Goal: Information Seeking & Learning: Learn about a topic

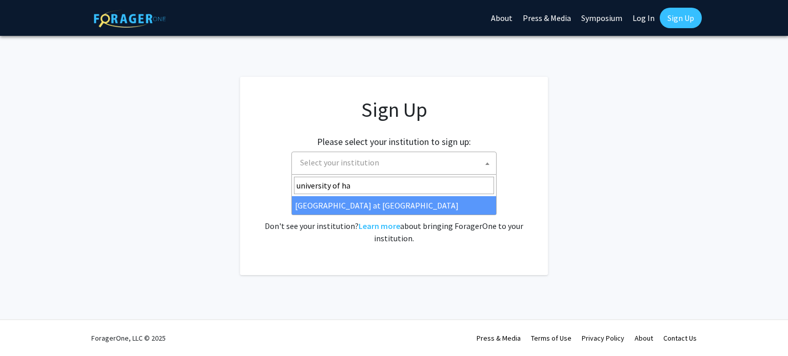
type input "university of ha"
select select "18"
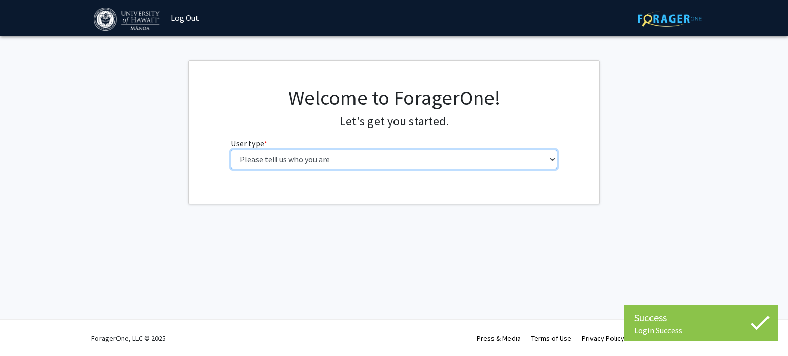
click at [430, 156] on select "Please tell us who you are Undergraduate Student Master's Student Doctoral Cand…" at bounding box center [394, 159] width 327 height 19
select select "1: undergrad"
click at [231, 150] on select "Please tell us who you are Undergraduate Student Master's Student Doctoral Cand…" at bounding box center [394, 159] width 327 height 19
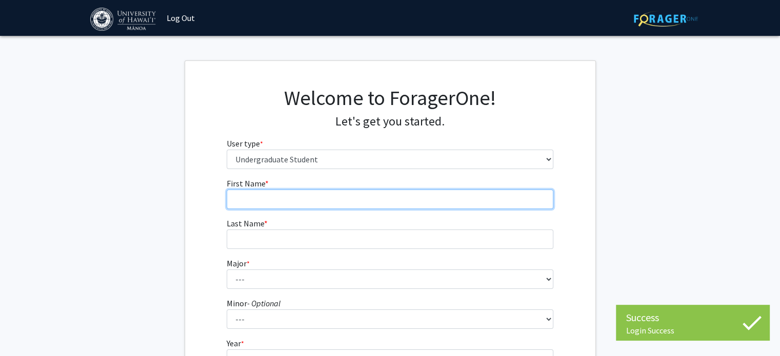
click at [388, 202] on input "First Name * required" at bounding box center [390, 199] width 327 height 19
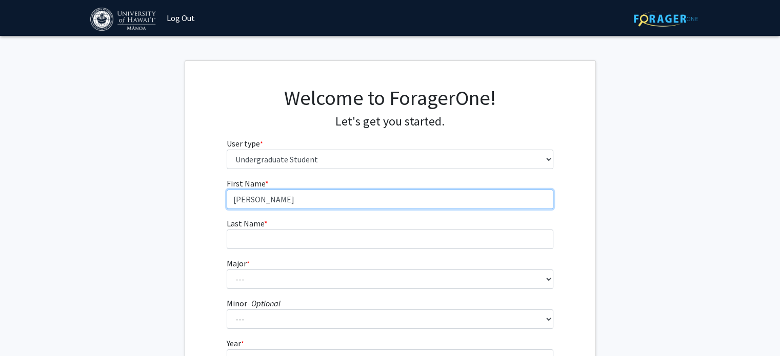
type input "[PERSON_NAME]"
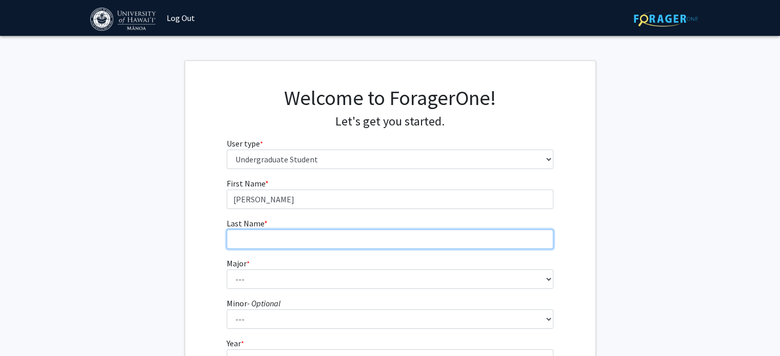
click at [390, 239] on input "Last Name * required" at bounding box center [390, 239] width 327 height 19
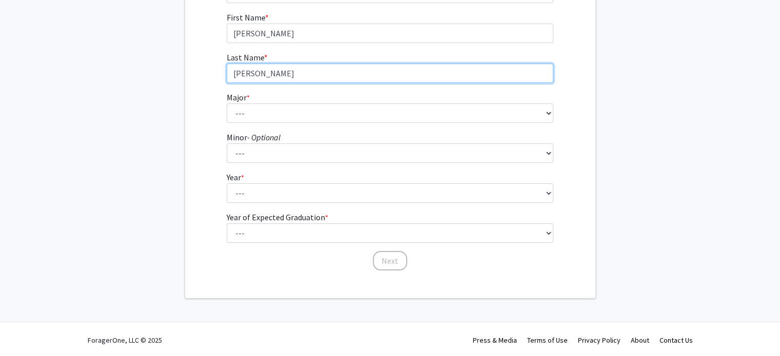
scroll to position [168, 0]
type input "[PERSON_NAME]"
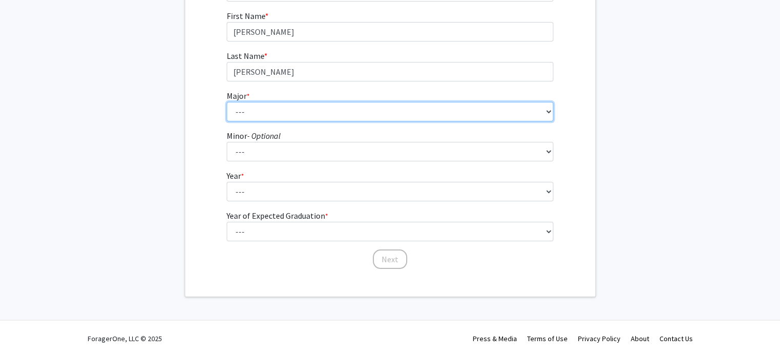
click at [456, 104] on select "--- Accounting American Studies Animal Sciences Anthropology Art Art History As…" at bounding box center [390, 111] width 327 height 19
select select "30: 1412"
click at [227, 102] on select "--- Accounting American Studies Animal Sciences Anthropology Art Art History As…" at bounding box center [390, 111] width 327 height 19
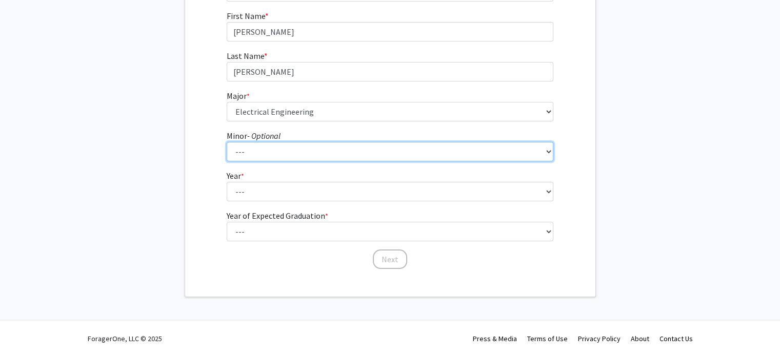
click at [308, 153] on select "--- American Studies Anthropology Art Art History Asian Studies Astronomy Astro…" at bounding box center [390, 151] width 327 height 19
select select "15: 1037"
click at [227, 142] on select "--- American Studies Anthropology Art Art History Asian Studies Astronomy Astro…" at bounding box center [390, 151] width 327 height 19
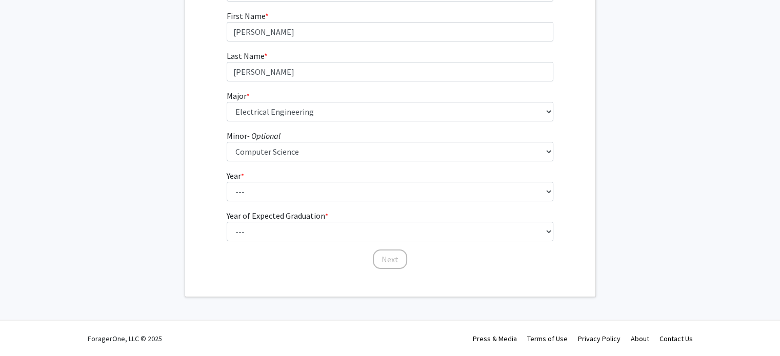
click at [175, 143] on fg-get-started "Welcome to ForagerOne! Let's get you started. User type * required Please tell …" at bounding box center [390, 95] width 780 height 405
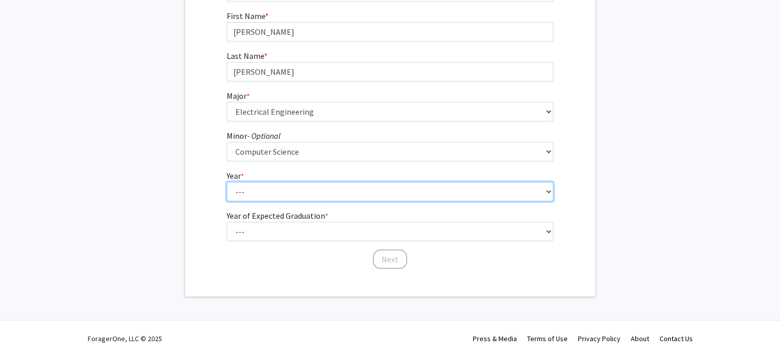
click at [266, 190] on select "--- First-year Sophomore Junior Senior Postbaccalaureate Certificate" at bounding box center [390, 191] width 327 height 19
select select "4: senior"
click at [227, 182] on select "--- First-year Sophomore Junior Senior Postbaccalaureate Certificate" at bounding box center [390, 191] width 327 height 19
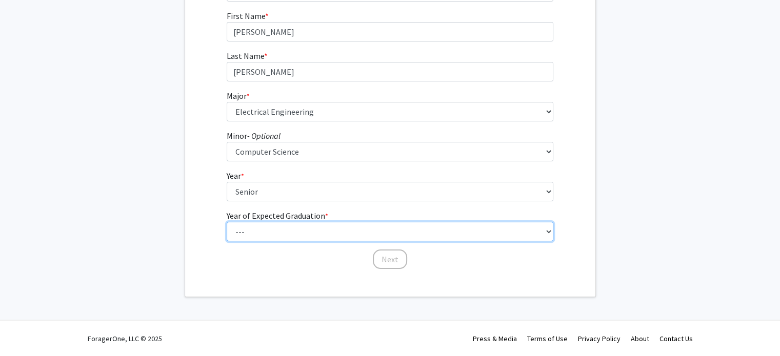
click at [227, 225] on select "--- 2025 2026 2027 2028 2029 2030 2031 2032 2033 2034" at bounding box center [390, 231] width 327 height 19
select select "4: 2028"
click at [227, 222] on select "--- 2025 2026 2027 2028 2029 2030 2031 2032 2033 2034" at bounding box center [390, 231] width 327 height 19
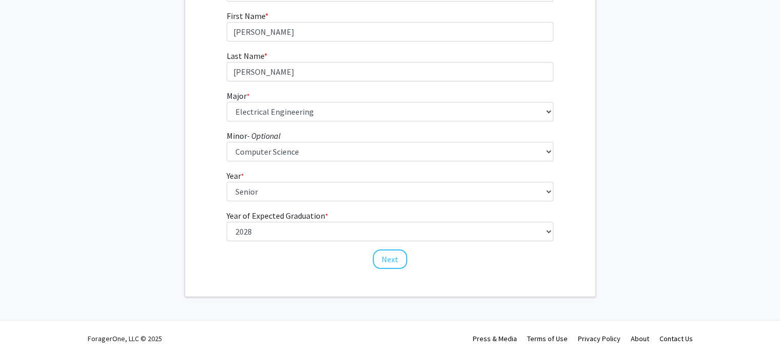
click at [190, 170] on div "First Name * required [PERSON_NAME] Last Name * required [PERSON_NAME] * requir…" at bounding box center [390, 140] width 410 height 261
click at [389, 259] on button "Next" at bounding box center [390, 259] width 34 height 19
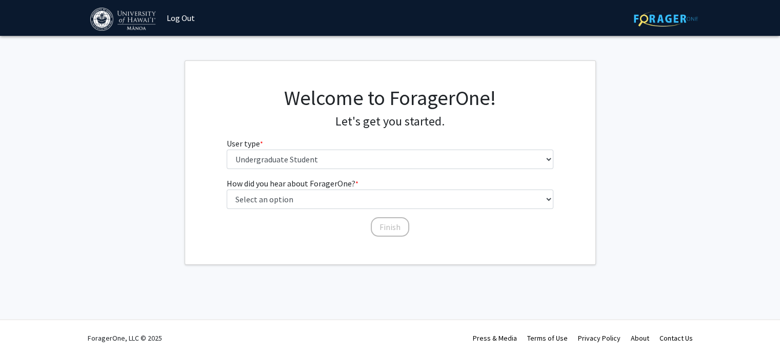
scroll to position [0, 0]
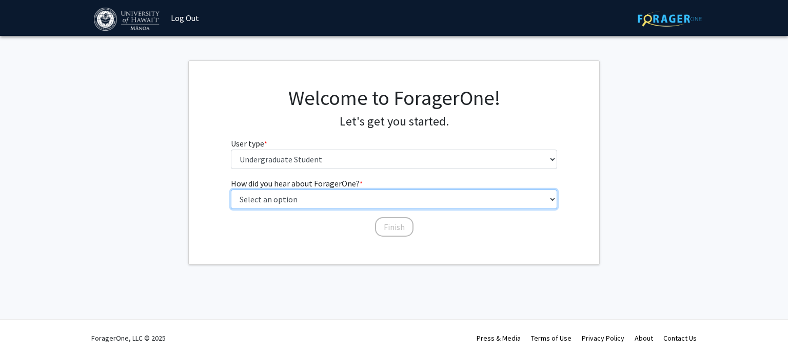
click at [355, 204] on select "Select an option Peer/student recommendation Faculty/staff recommendation Unive…" at bounding box center [394, 199] width 327 height 19
select select "4: university_email"
click at [231, 190] on select "Select an option Peer/student recommendation Faculty/staff recommendation Unive…" at bounding box center [394, 199] width 327 height 19
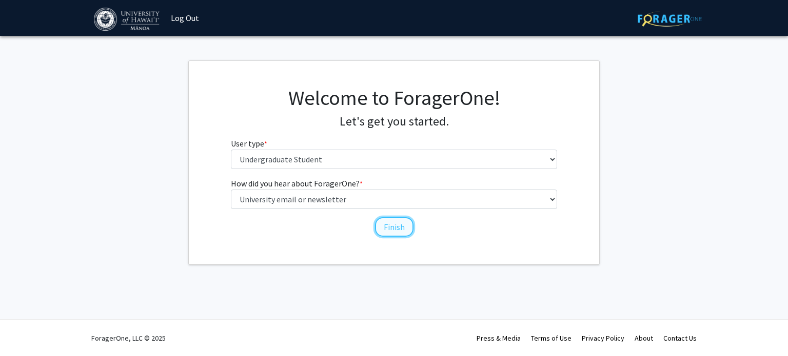
click at [387, 229] on button "Finish" at bounding box center [394, 226] width 38 height 19
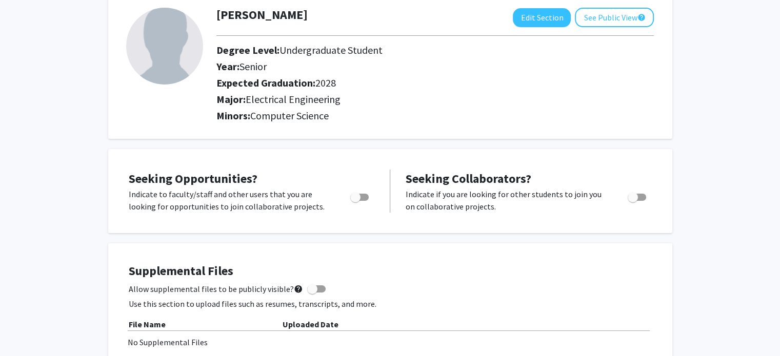
scroll to position [51, 0]
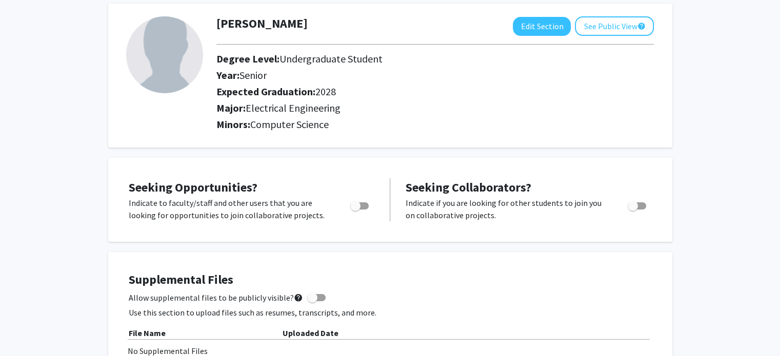
click at [367, 205] on span "Toggle" at bounding box center [359, 206] width 18 height 7
click at [355, 210] on input "Are you actively seeking opportunities?" at bounding box center [355, 210] width 1 height 1
checkbox input "true"
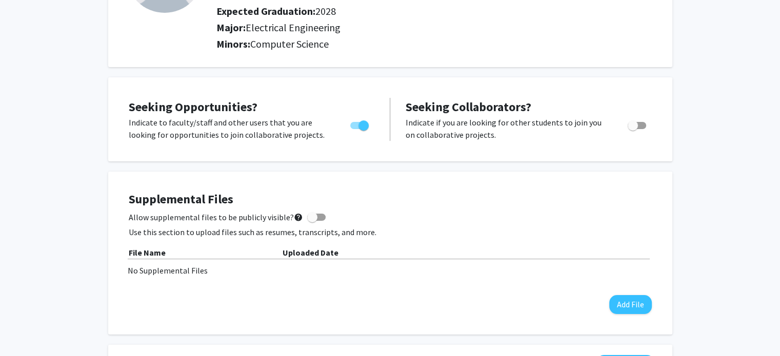
scroll to position [205, 0]
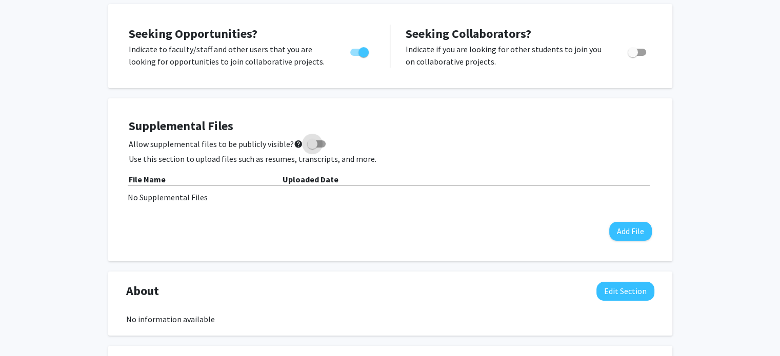
click at [314, 144] on span at bounding box center [316, 144] width 18 height 7
click at [312, 148] on input "Allow supplemental files to be publicly visible? help" at bounding box center [312, 148] width 1 height 1
checkbox input "true"
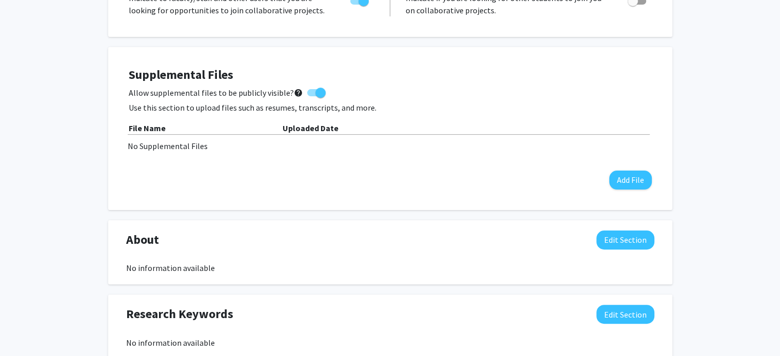
scroll to position [0, 0]
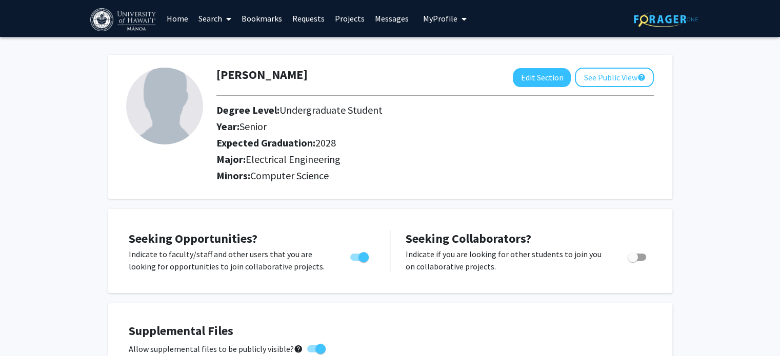
click at [212, 18] on link "Search" at bounding box center [214, 19] width 43 height 36
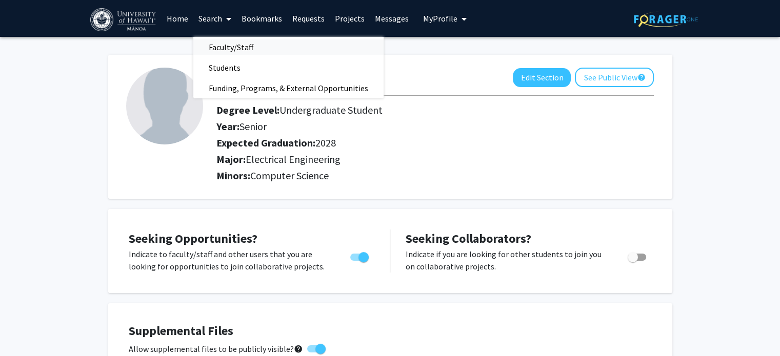
click at [223, 47] on span "Faculty/Staff" at bounding box center [230, 47] width 75 height 21
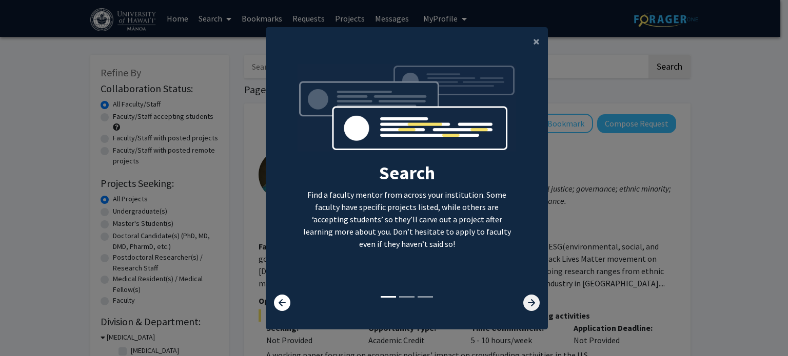
click at [526, 310] on icon at bounding box center [531, 303] width 16 height 16
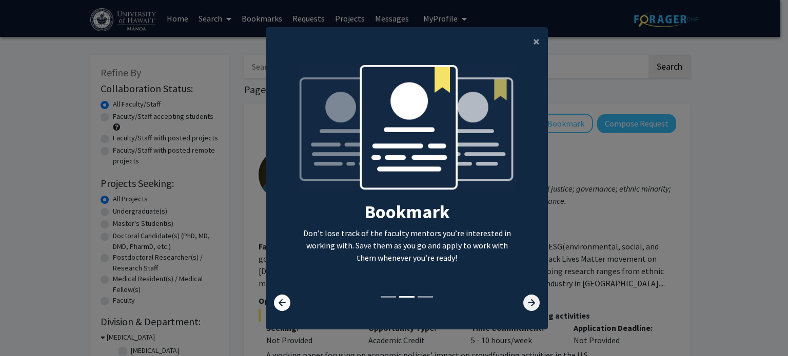
click at [525, 305] on icon at bounding box center [531, 303] width 16 height 16
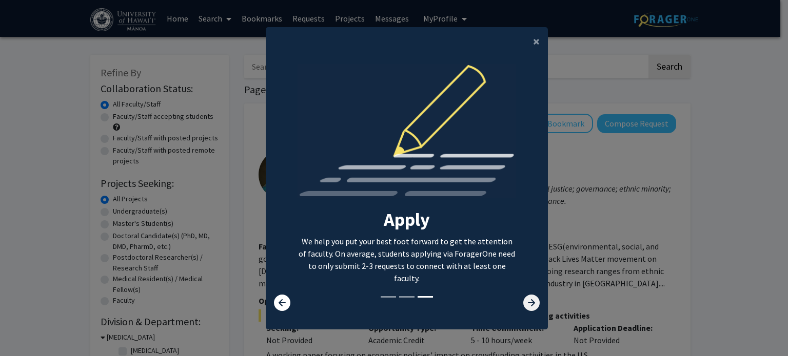
click at [524, 303] on icon at bounding box center [531, 303] width 16 height 16
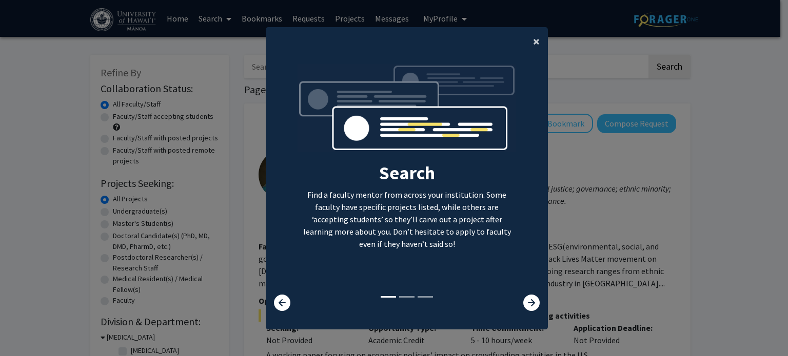
click at [533, 43] on span "×" at bounding box center [536, 41] width 7 height 16
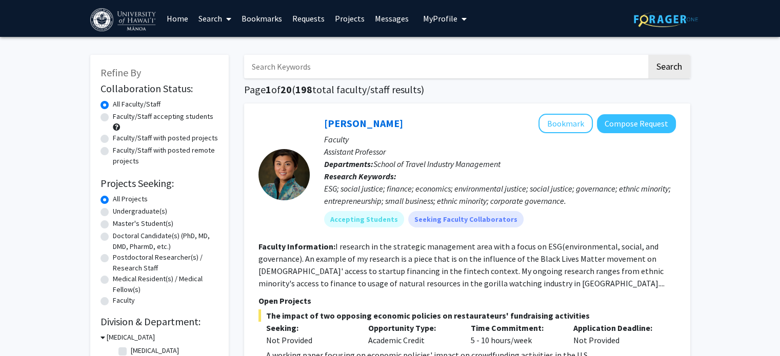
click at [474, 58] on input "Search Keywords" at bounding box center [445, 67] width 403 height 24
type input "engin"
click at [148, 116] on label "Faculty/Staff accepting students" at bounding box center [163, 116] width 101 height 11
click at [119, 116] on input "Faculty/Staff accepting students" at bounding box center [116, 114] width 7 height 7
radio input "true"
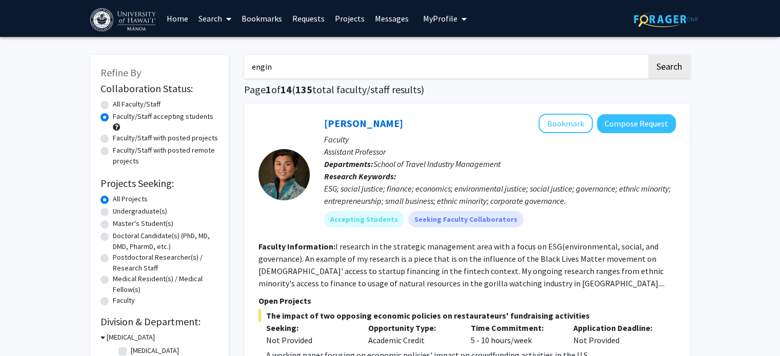
click at [367, 68] on input "engin" at bounding box center [445, 67] width 403 height 24
type input "engineering"
click at [648, 55] on button "Search" at bounding box center [669, 67] width 42 height 24
radio input "true"
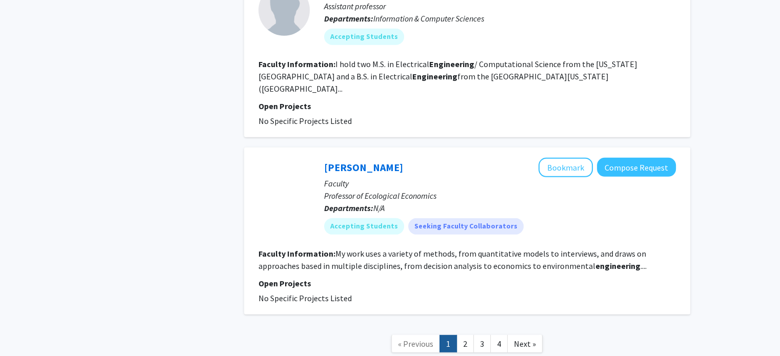
scroll to position [2944, 0]
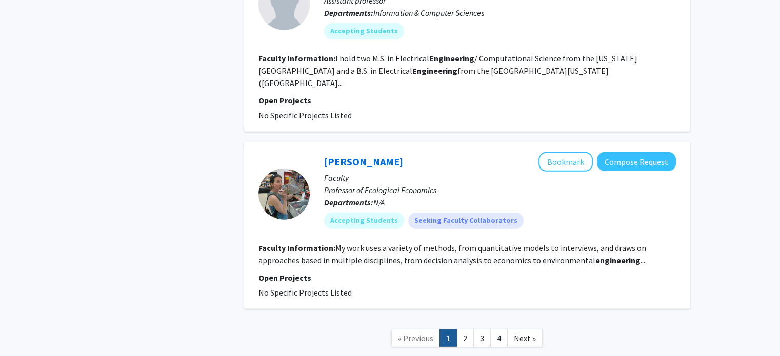
click at [460, 330] on link "2" at bounding box center [464, 339] width 17 height 18
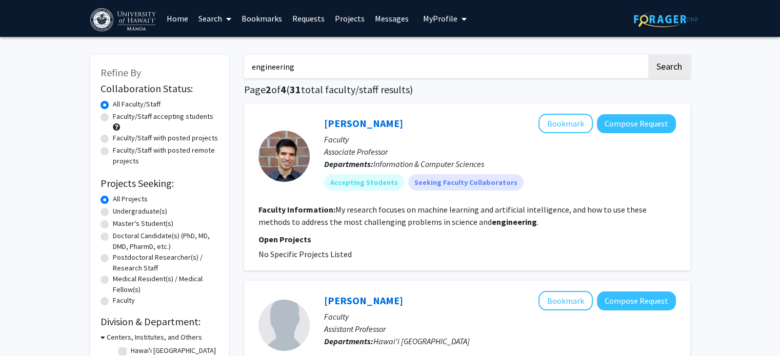
click at [126, 139] on label "Faculty/Staff with posted projects" at bounding box center [165, 138] width 105 height 11
click at [119, 139] on input "Faculty/Staff with posted projects" at bounding box center [116, 136] width 7 height 7
radio input "true"
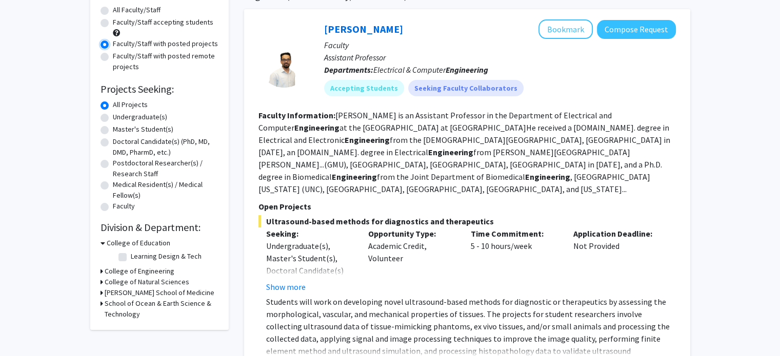
scroll to position [103, 0]
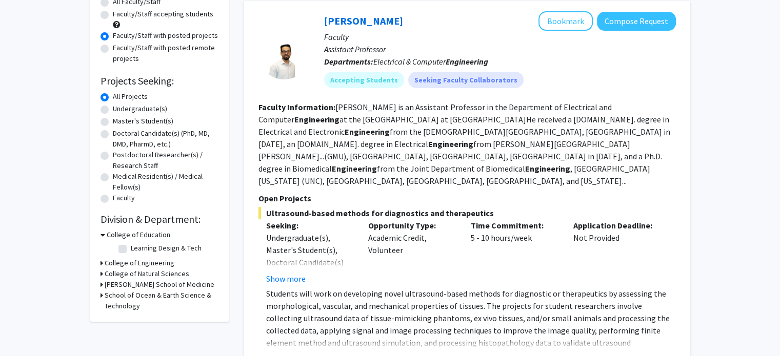
click at [148, 237] on h3 "College of Education" at bounding box center [139, 235] width 64 height 11
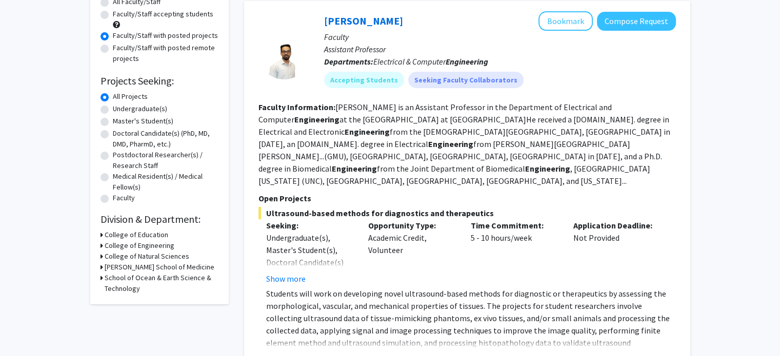
click at [148, 244] on h3 "College of Engineering" at bounding box center [140, 246] width 70 height 11
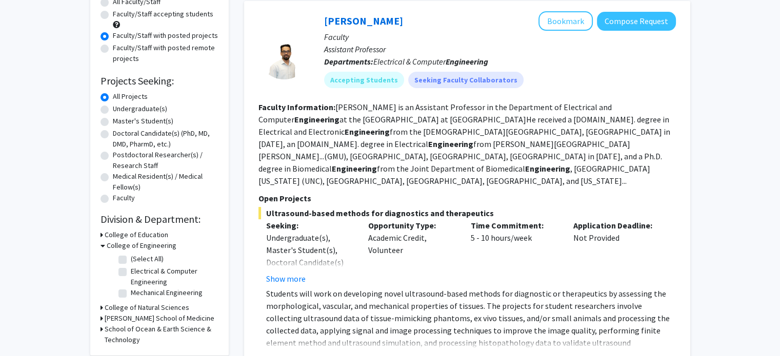
click at [146, 257] on label "(Select All)" at bounding box center [147, 259] width 33 height 11
click at [137, 257] on input "(Select All)" at bounding box center [134, 257] width 7 height 7
checkbox input "true"
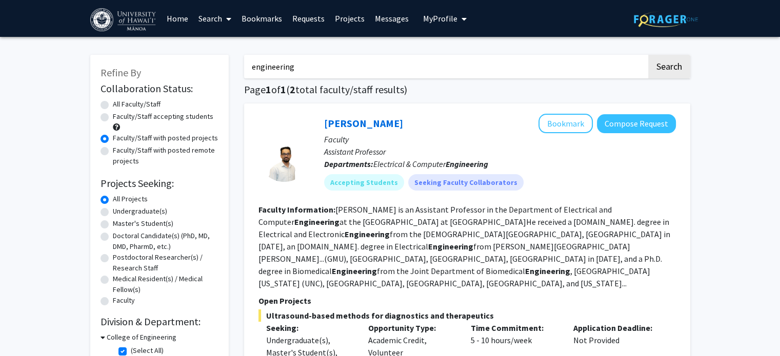
click at [493, 65] on input "engineering" at bounding box center [445, 67] width 403 height 24
click at [493, 66] on input "engineering" at bounding box center [445, 67] width 403 height 24
click at [648, 55] on button "Search" at bounding box center [669, 67] width 42 height 24
radio input "true"
checkbox input "false"
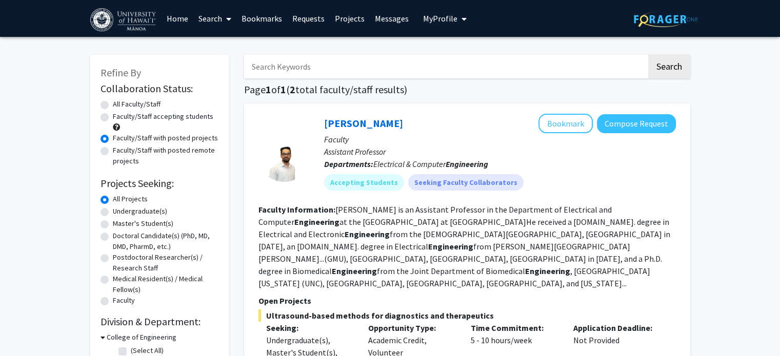
checkbox input "false"
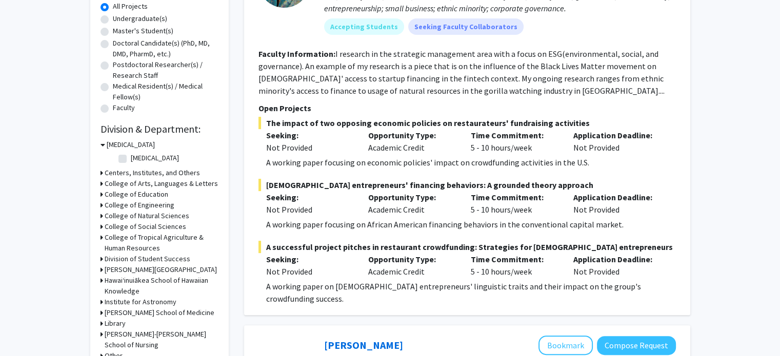
scroll to position [154, 0]
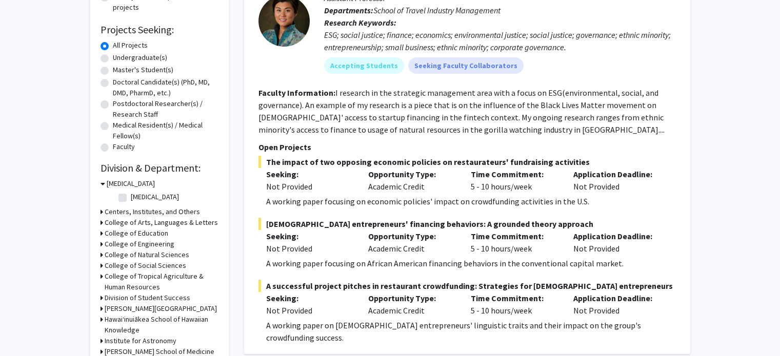
click at [130, 182] on h3 "[MEDICAL_DATA]" at bounding box center [131, 183] width 48 height 11
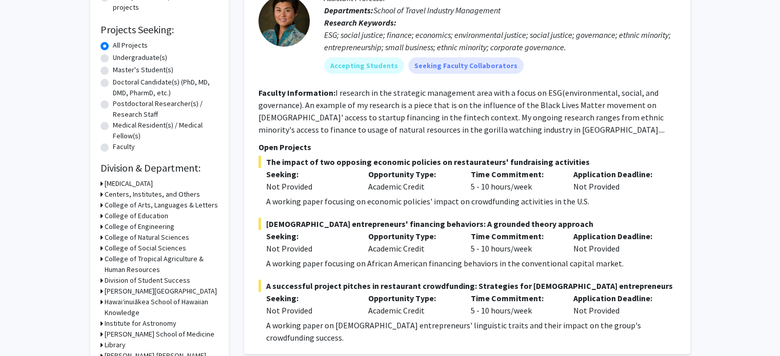
click at [147, 224] on h3 "College of Engineering" at bounding box center [140, 227] width 70 height 11
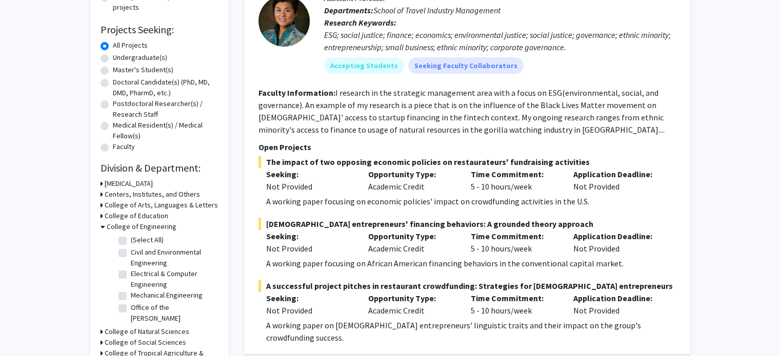
click at [147, 245] on label "(Select All)" at bounding box center [147, 240] width 33 height 11
click at [137, 242] on input "(Select All)" at bounding box center [134, 238] width 7 height 7
checkbox input "true"
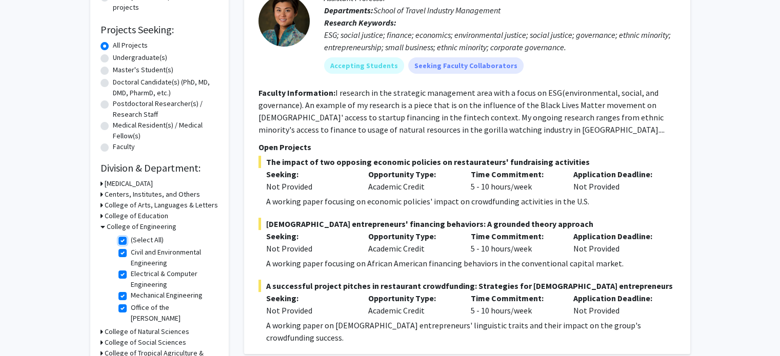
checkbox input "true"
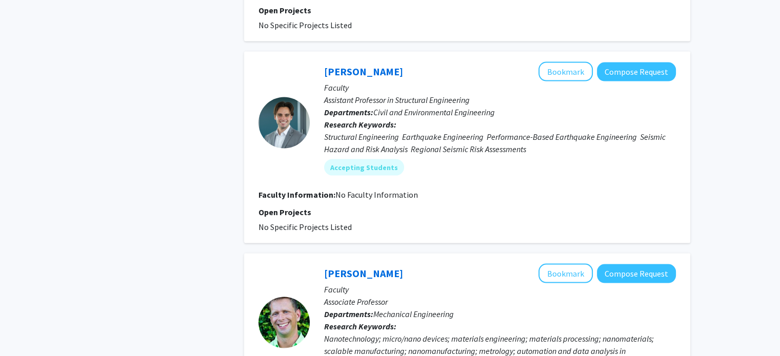
scroll to position [2319, 0]
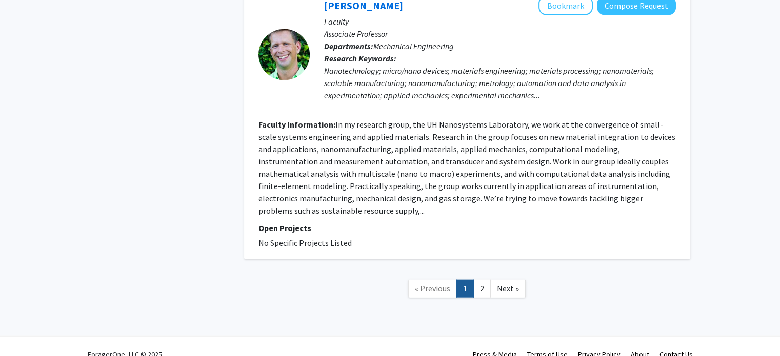
click at [481, 280] on link "2" at bounding box center [481, 289] width 17 height 18
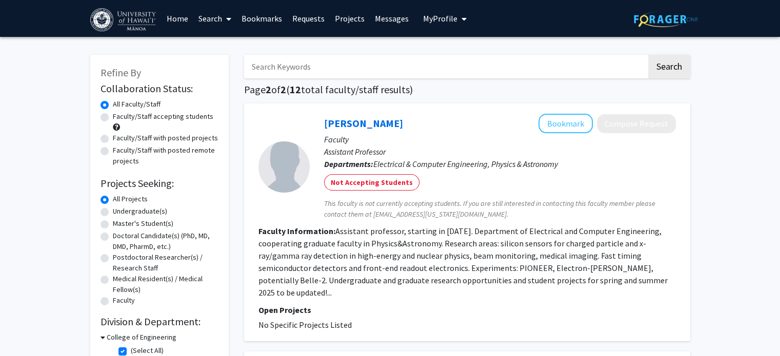
scroll to position [271, 0]
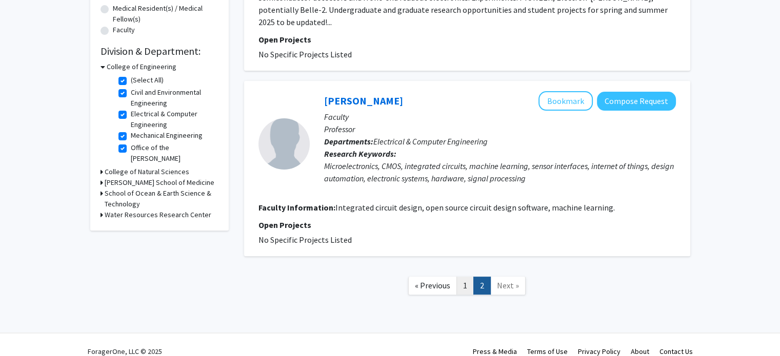
click at [465, 277] on link "1" at bounding box center [464, 286] width 17 height 18
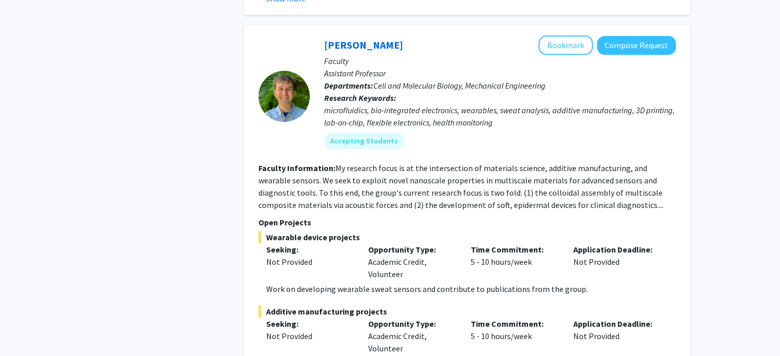
scroll to position [615, 0]
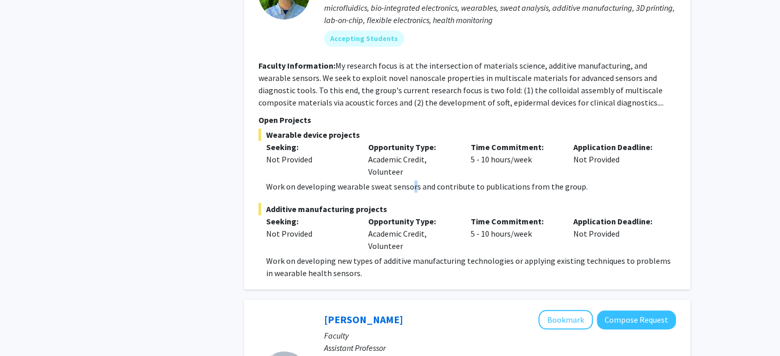
drag, startPoint x: 414, startPoint y: 178, endPoint x: 409, endPoint y: 179, distance: 5.8
click at [409, 181] on p "Work on developing wearable sweat sensors and contribute to publications from t…" at bounding box center [471, 187] width 410 height 12
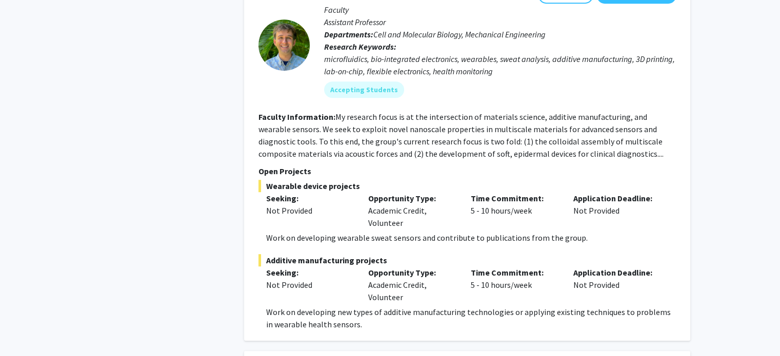
click at [408, 180] on span "Wearable device projects" at bounding box center [466, 186] width 417 height 12
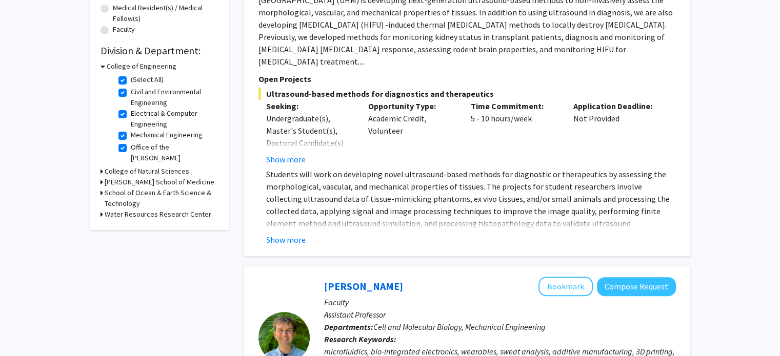
scroll to position [308, 0]
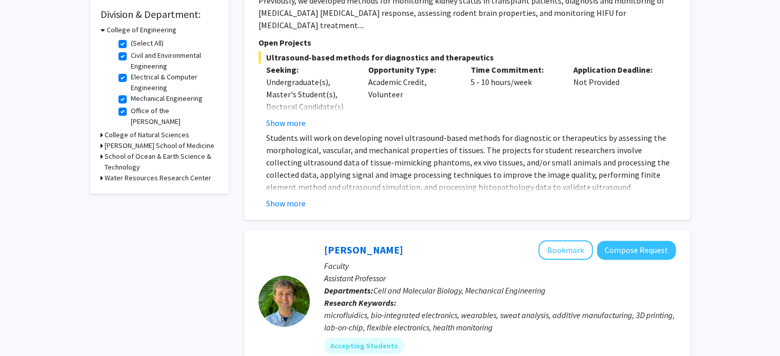
click at [305, 197] on div "Show more" at bounding box center [471, 203] width 410 height 12
click at [302, 197] on button "Show more" at bounding box center [285, 203] width 39 height 12
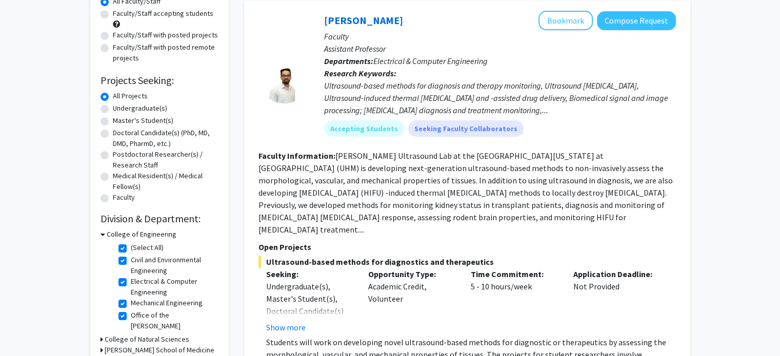
scroll to position [51, 0]
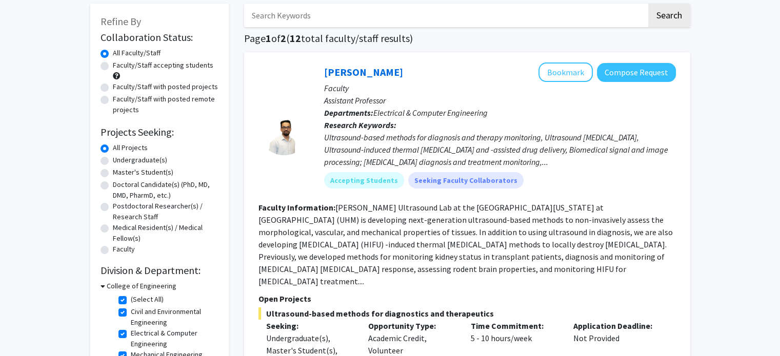
click at [291, 141] on div at bounding box center [283, 129] width 51 height 51
click at [290, 132] on div at bounding box center [283, 129] width 51 height 51
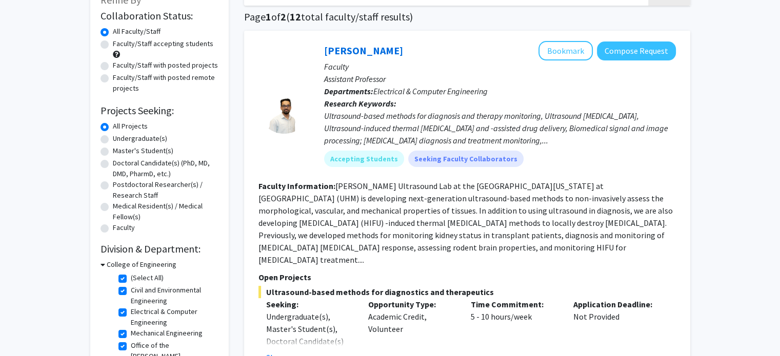
scroll to position [205, 0]
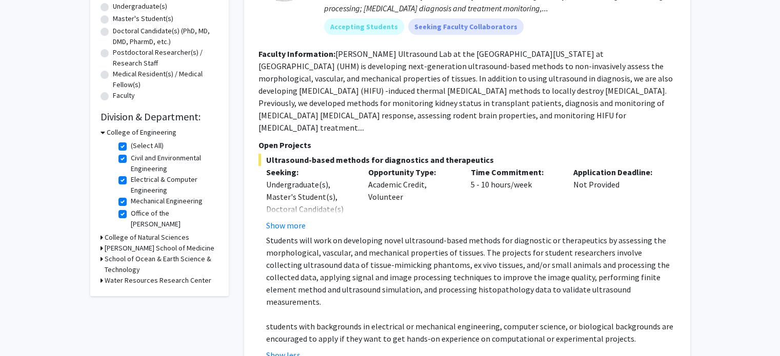
click at [149, 232] on h3 "College of Natural Sciences" at bounding box center [147, 237] width 85 height 11
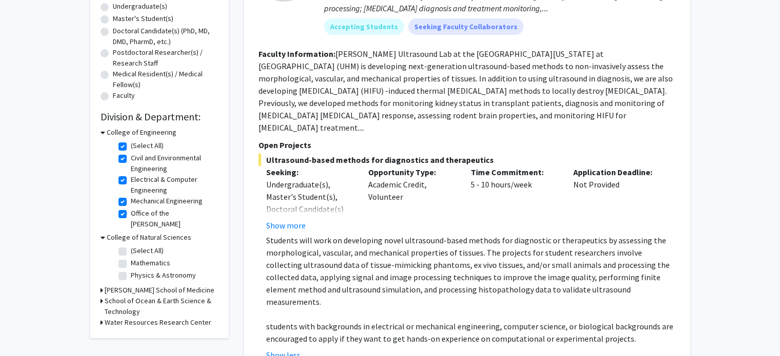
click at [148, 246] on label "(Select All)" at bounding box center [147, 251] width 33 height 11
click at [137, 246] on input "(Select All)" at bounding box center [134, 249] width 7 height 7
checkbox input "true"
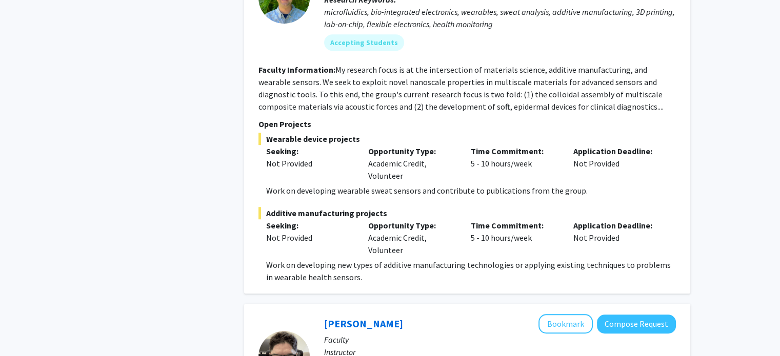
scroll to position [513, 0]
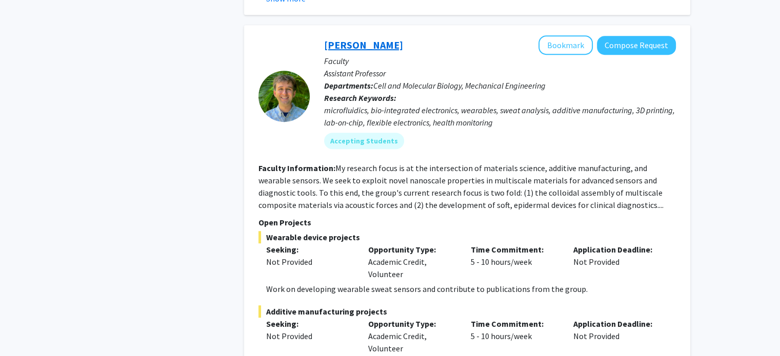
click at [345, 38] on link "[PERSON_NAME]" at bounding box center [363, 44] width 79 height 13
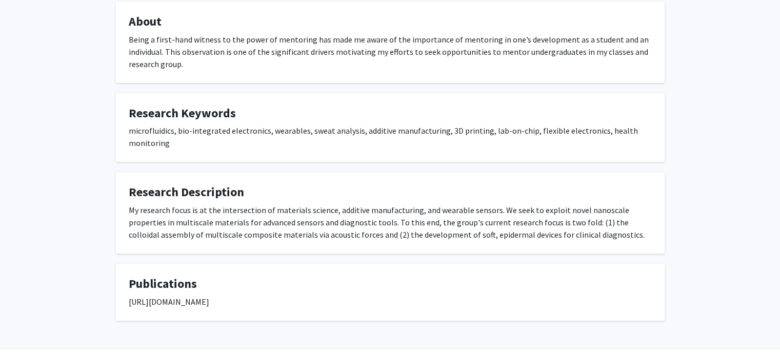
scroll to position [382, 0]
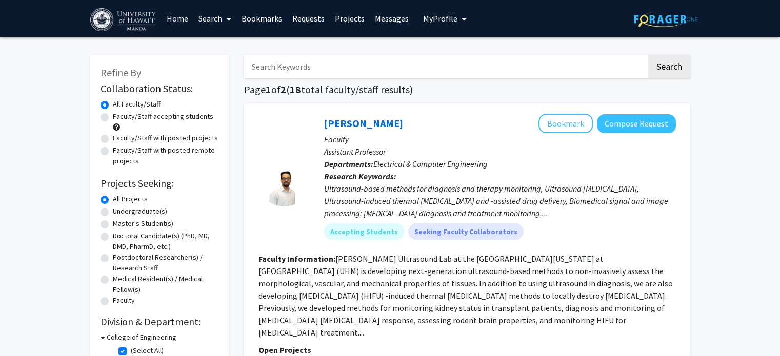
click at [445, 21] on span "My Profile" at bounding box center [440, 18] width 34 height 10
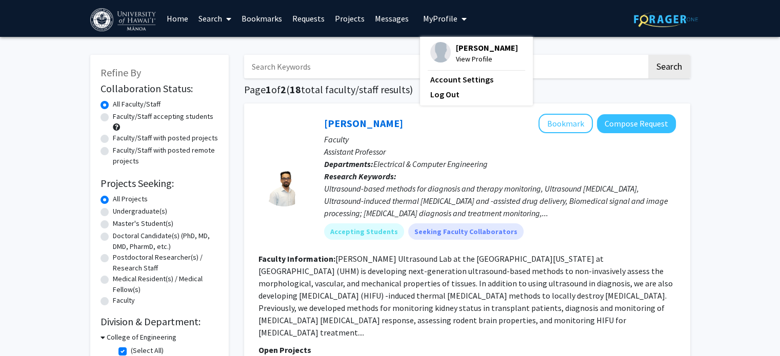
click at [436, 43] on img at bounding box center [440, 52] width 21 height 21
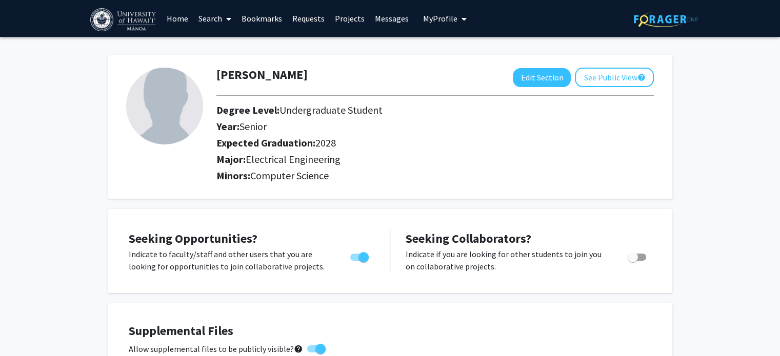
click at [197, 15] on link "Search" at bounding box center [214, 19] width 43 height 36
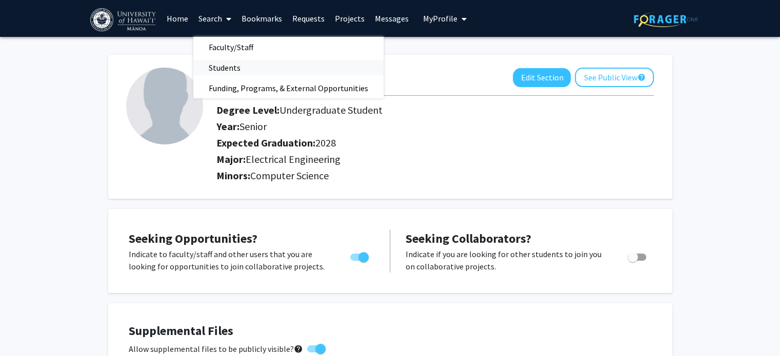
click at [211, 67] on span "Students" at bounding box center [224, 67] width 63 height 21
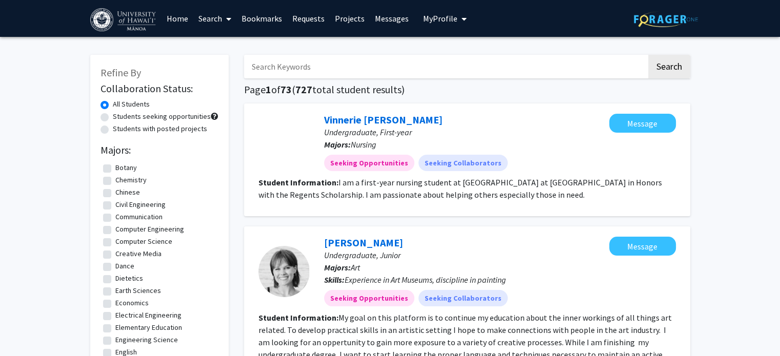
scroll to position [154, 0]
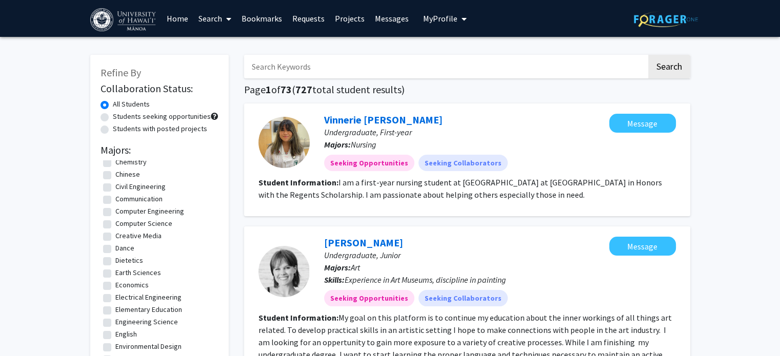
click at [125, 297] on label "Electrical Engineering" at bounding box center [148, 297] width 66 height 11
click at [122, 297] on input "Electrical Engineering" at bounding box center [118, 295] width 7 height 7
checkbox input "true"
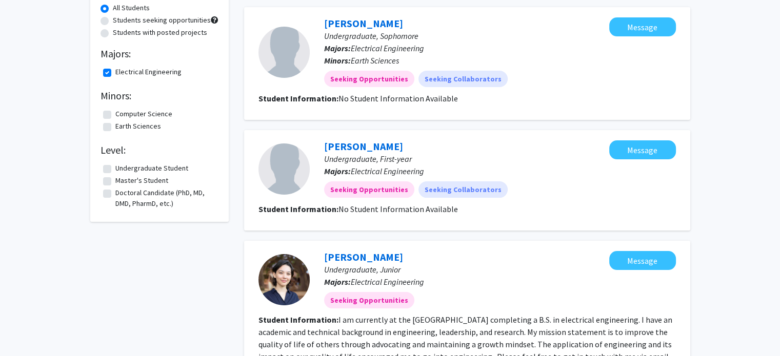
scroll to position [154, 0]
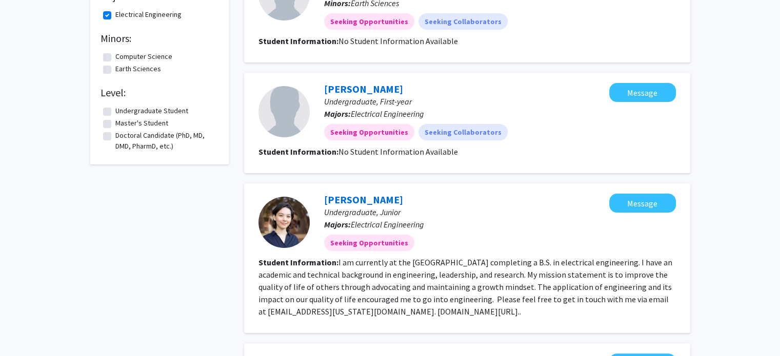
click at [344, 206] on p "Undergraduate, Junior" at bounding box center [466, 212] width 285 height 12
click at [345, 203] on link "[PERSON_NAME]" at bounding box center [363, 199] width 79 height 13
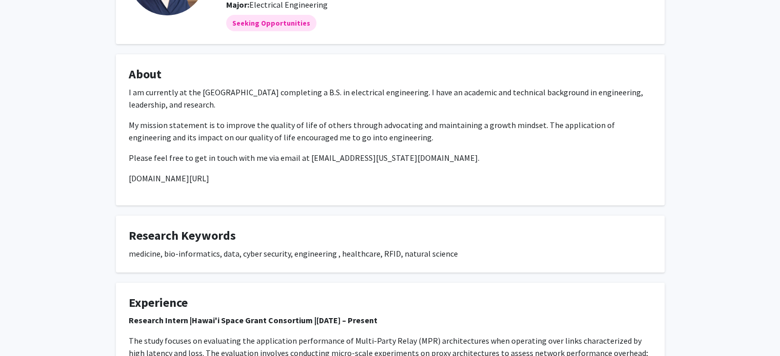
scroll to position [51, 0]
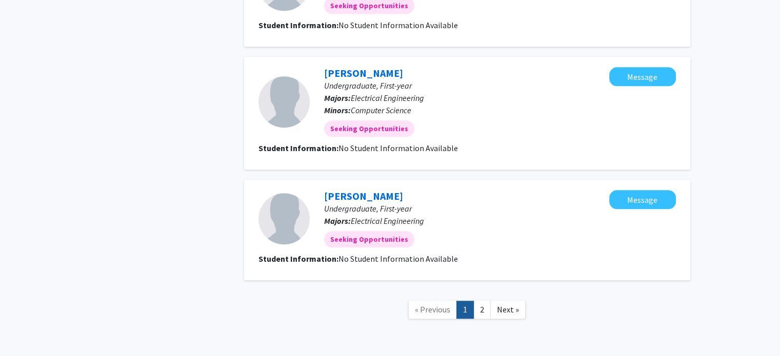
scroll to position [1032, 0]
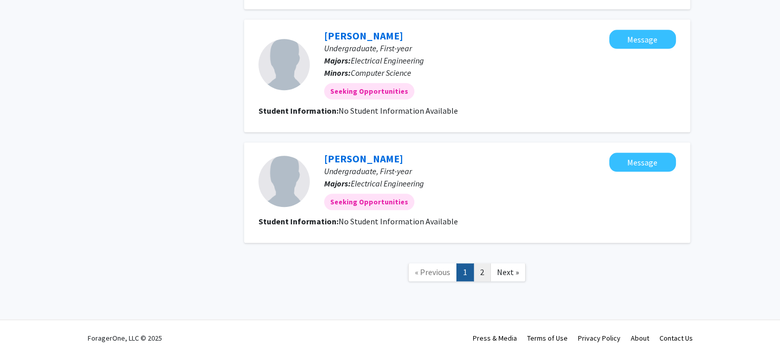
click at [478, 268] on link "2" at bounding box center [481, 273] width 17 height 18
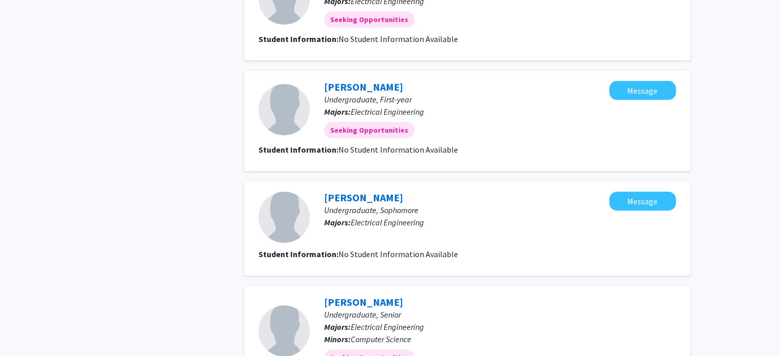
scroll to position [515, 0]
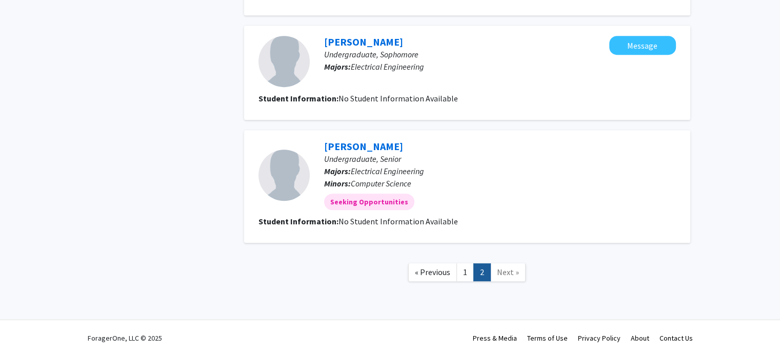
click at [467, 272] on link "1" at bounding box center [464, 273] width 17 height 18
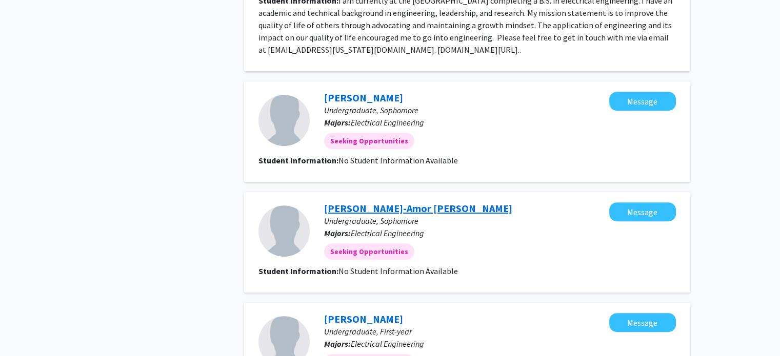
scroll to position [410, 0]
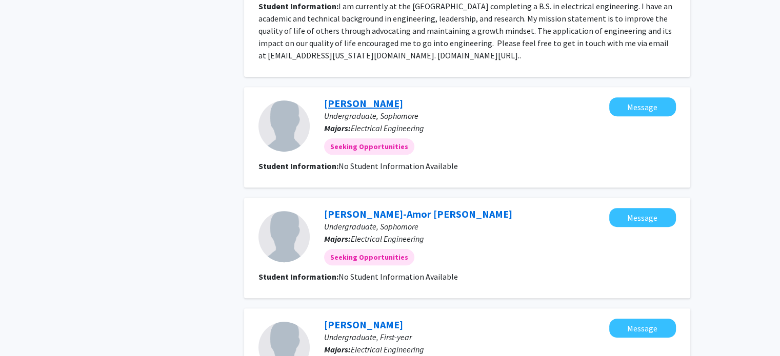
click at [352, 105] on link "[PERSON_NAME]" at bounding box center [363, 103] width 79 height 13
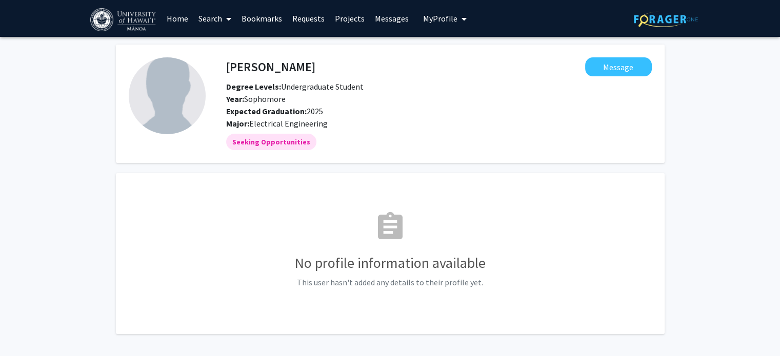
click at [149, 24] on img at bounding box center [124, 19] width 68 height 23
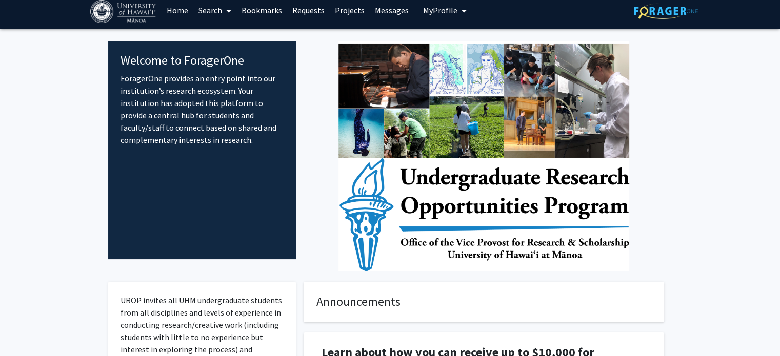
scroll to position [205, 0]
